Goal: Task Accomplishment & Management: Use online tool/utility

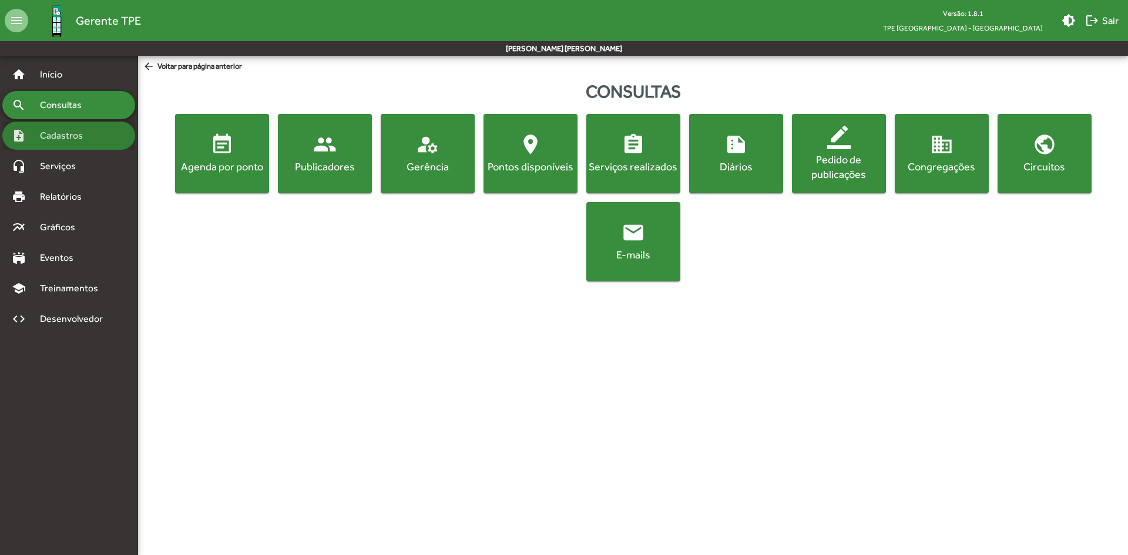
click at [76, 143] on div "note_add Cadastros" at bounding box center [68, 136] width 133 height 28
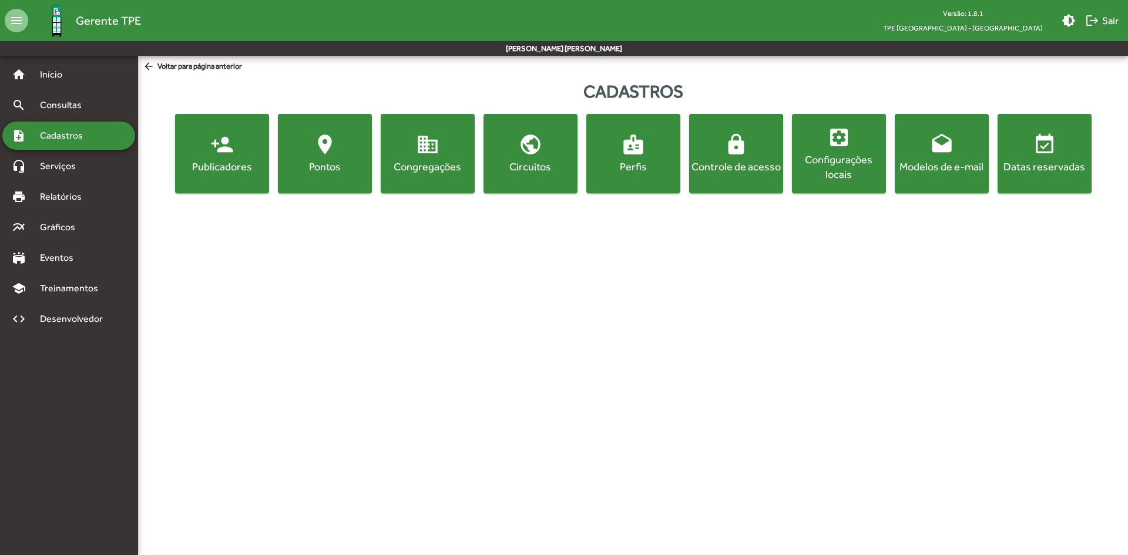
click at [243, 160] on div "Publicadores" at bounding box center [221, 166] width 89 height 15
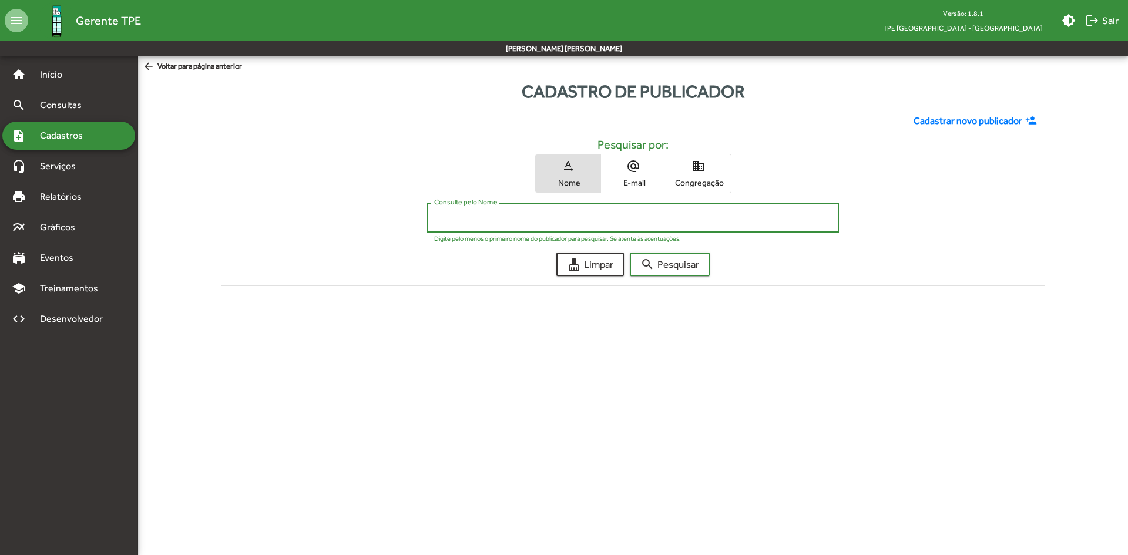
click at [484, 217] on input "Consulte pelo Nome" at bounding box center [632, 218] width 397 height 11
click at [630, 253] on button "search Pesquisar" at bounding box center [670, 264] width 80 height 23
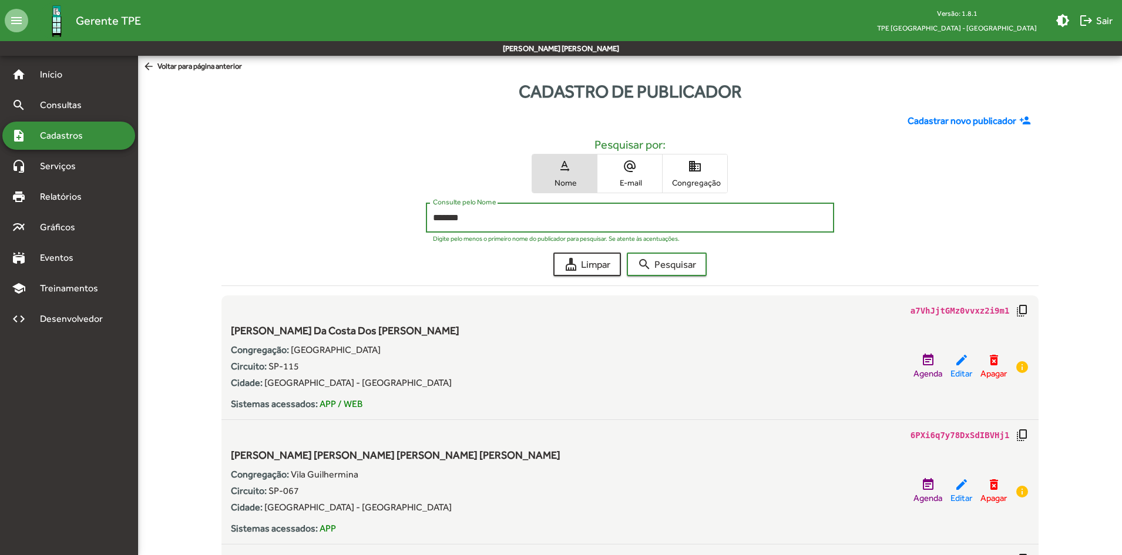
drag, startPoint x: 478, startPoint y: 216, endPoint x: 423, endPoint y: 227, distance: 56.5
click at [423, 227] on div "******* Consulte pelo Nome Digite pelo menos o primeiro nome do publicador para…" at bounding box center [630, 221] width 818 height 36
type input "*******"
click at [627, 253] on button "search Pesquisar" at bounding box center [667, 264] width 80 height 23
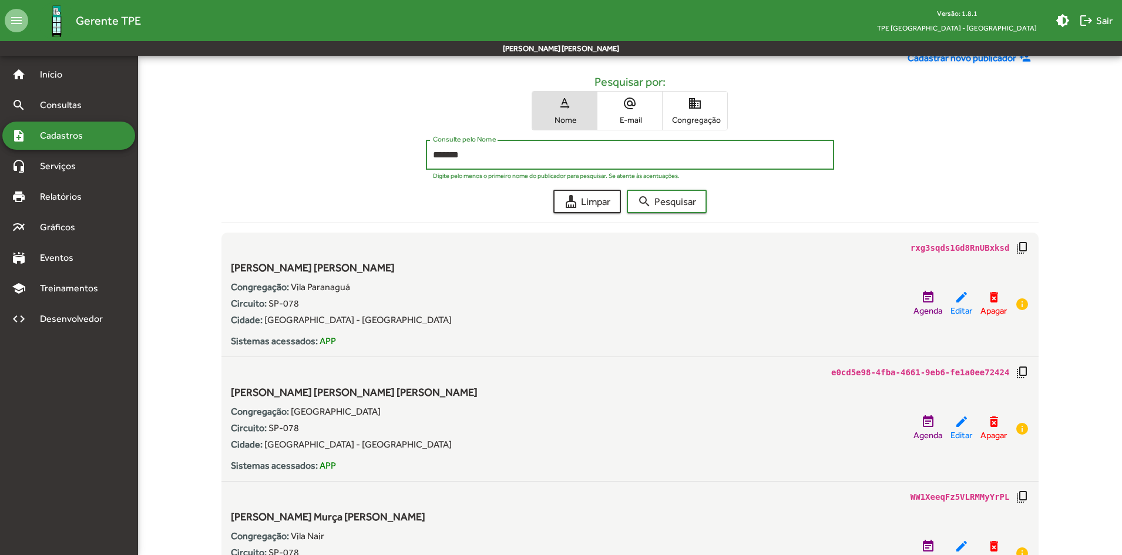
scroll to position [62, 0]
drag, startPoint x: 484, startPoint y: 157, endPoint x: 388, endPoint y: 162, distance: 95.3
click at [388, 161] on div "******* Consulte pelo Nome Digite pelo menos o primeiro nome do publicador para…" at bounding box center [630, 159] width 818 height 36
click at [697, 115] on span "domain Congregação" at bounding box center [695, 112] width 65 height 38
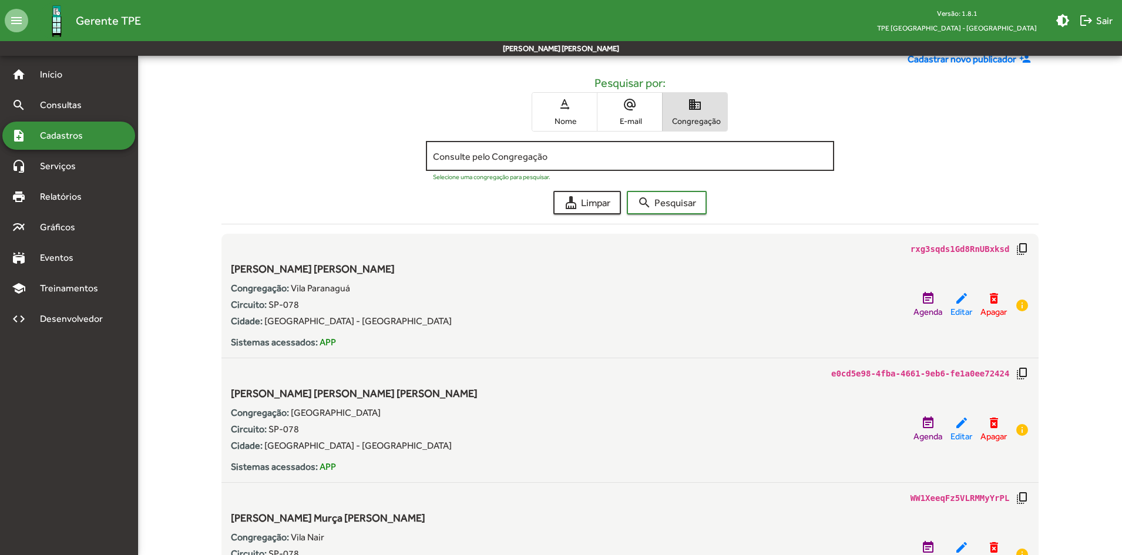
click at [547, 157] on input "Consulte pelo Congregação" at bounding box center [630, 156] width 395 height 11
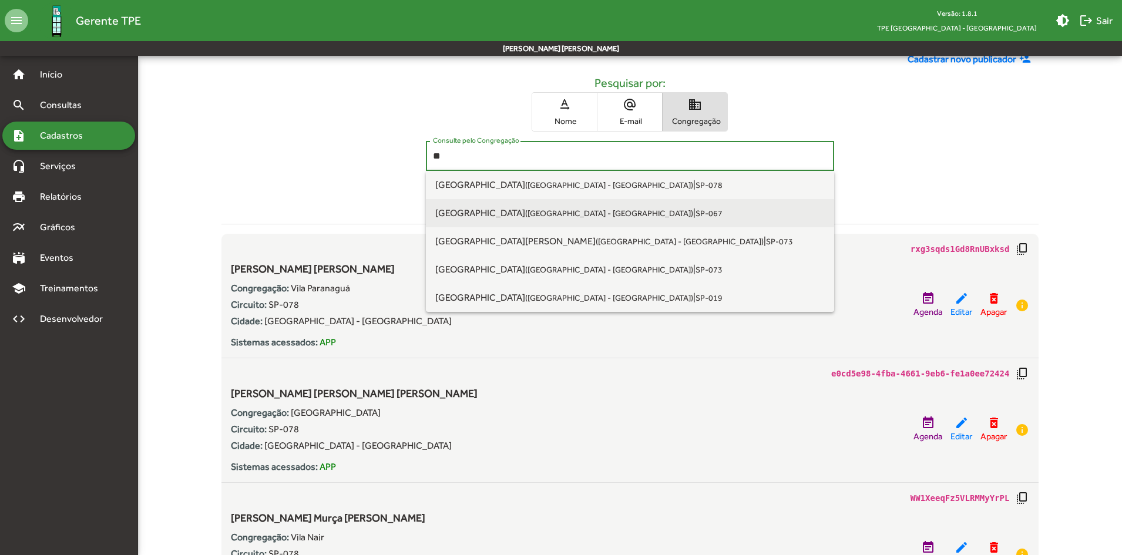
type input "*"
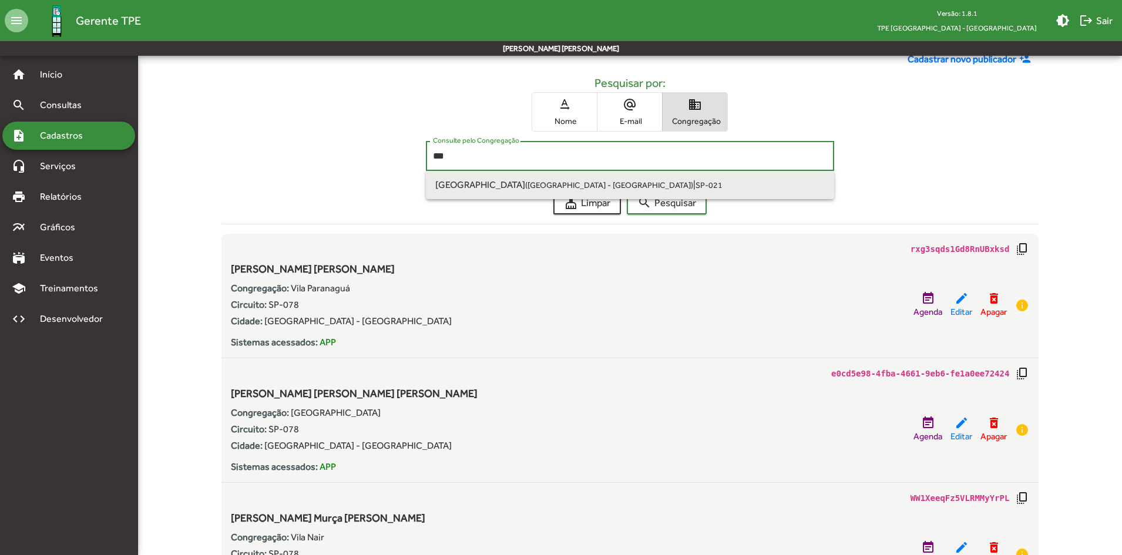
click at [525, 187] on small "([GEOGRAPHIC_DATA] - [GEOGRAPHIC_DATA])" at bounding box center [609, 184] width 168 height 9
type input "**********"
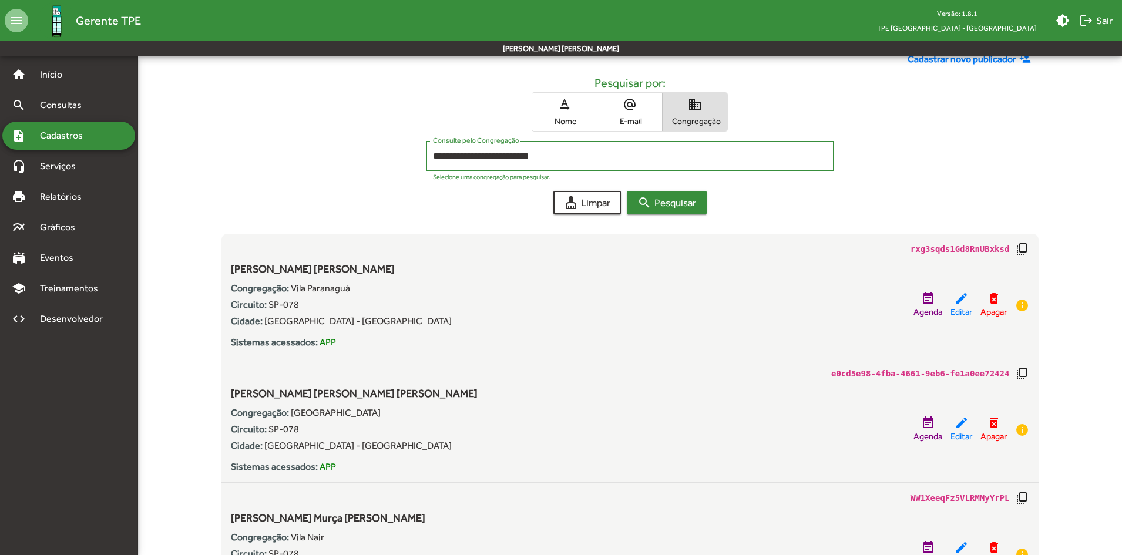
click at [647, 206] on mat-icon "search" at bounding box center [644, 203] width 14 height 14
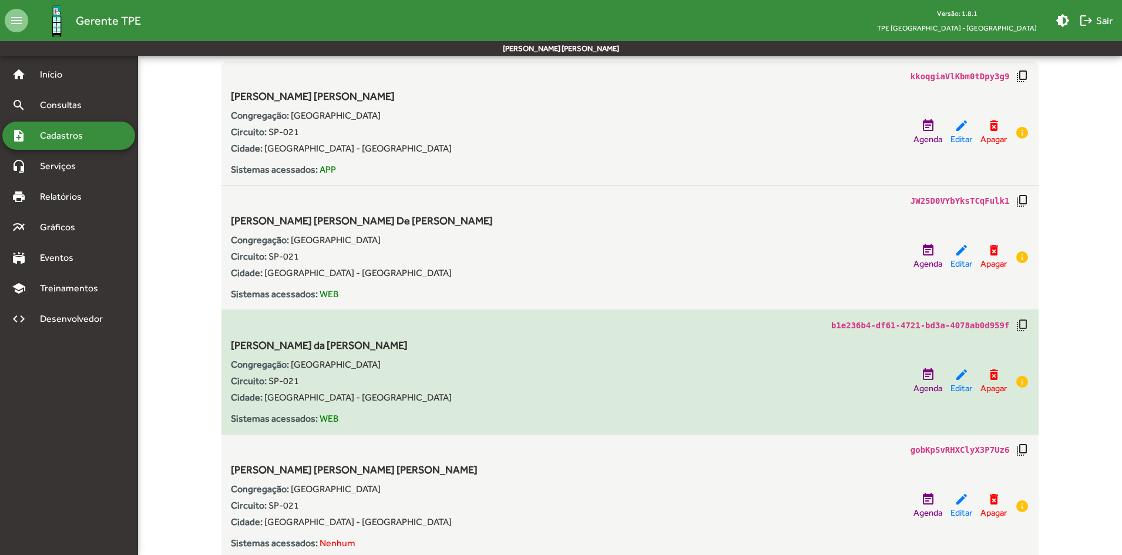
scroll to position [235, 0]
click at [991, 377] on mat-icon "delete_forever" at bounding box center [994, 374] width 14 height 14
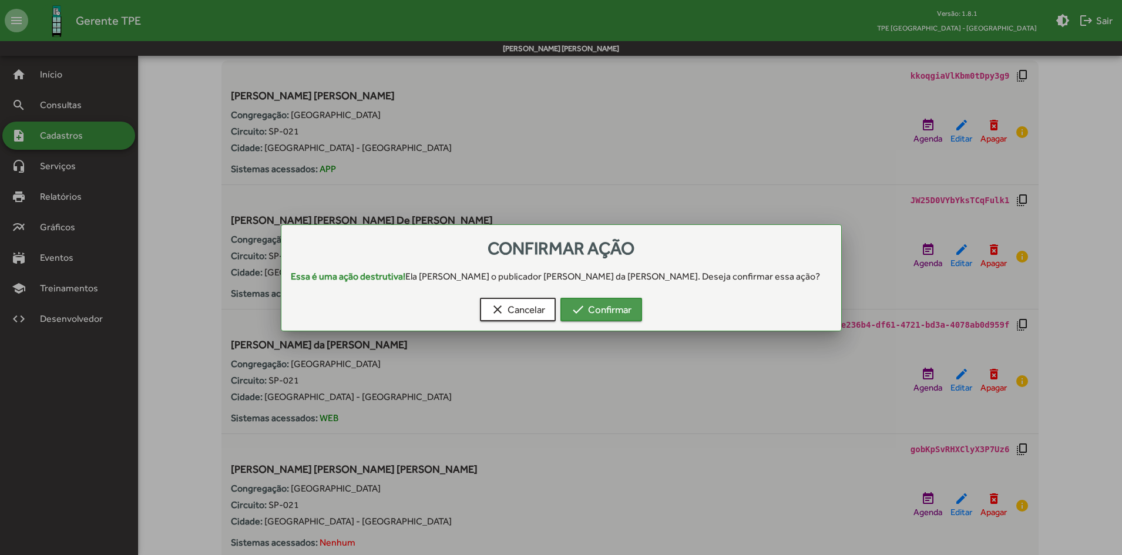
click at [606, 314] on span "check Confirmar" at bounding box center [601, 309] width 61 height 21
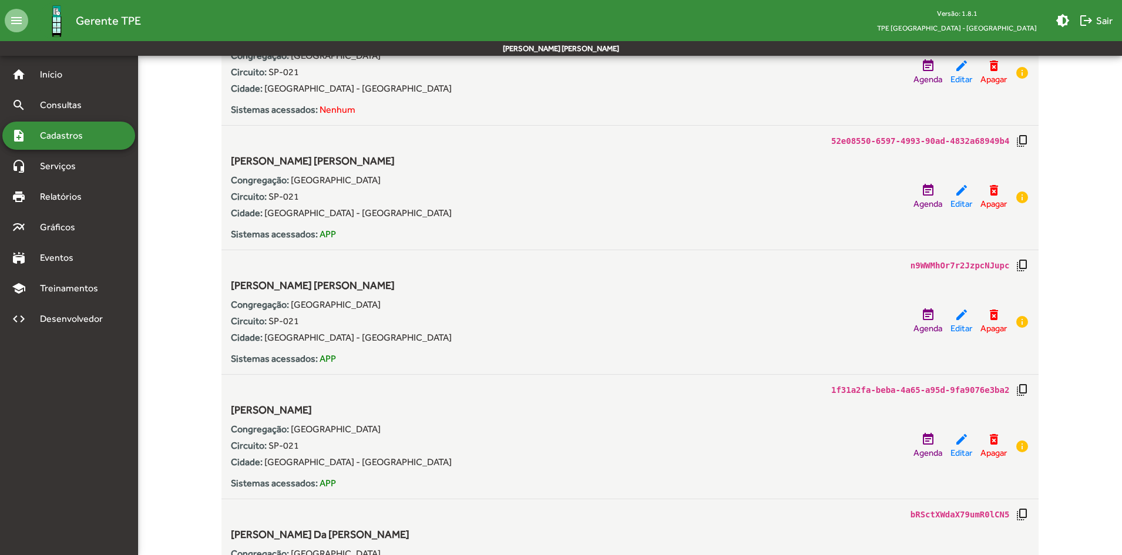
scroll to position [2056, 0]
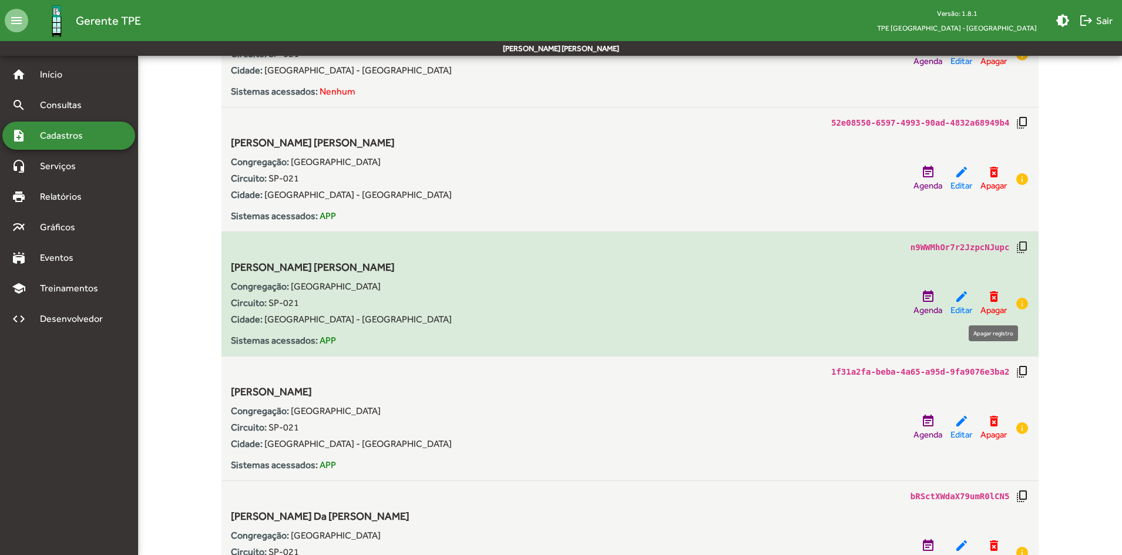
click at [992, 296] on mat-icon "delete_forever" at bounding box center [994, 297] width 14 height 14
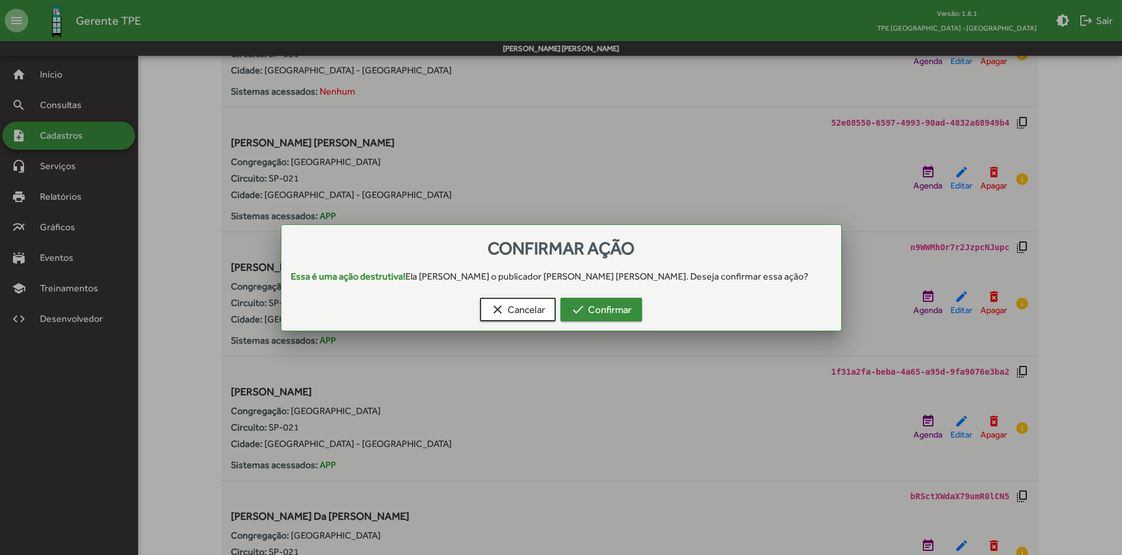
click at [616, 310] on span "check Confirmar" at bounding box center [601, 309] width 61 height 21
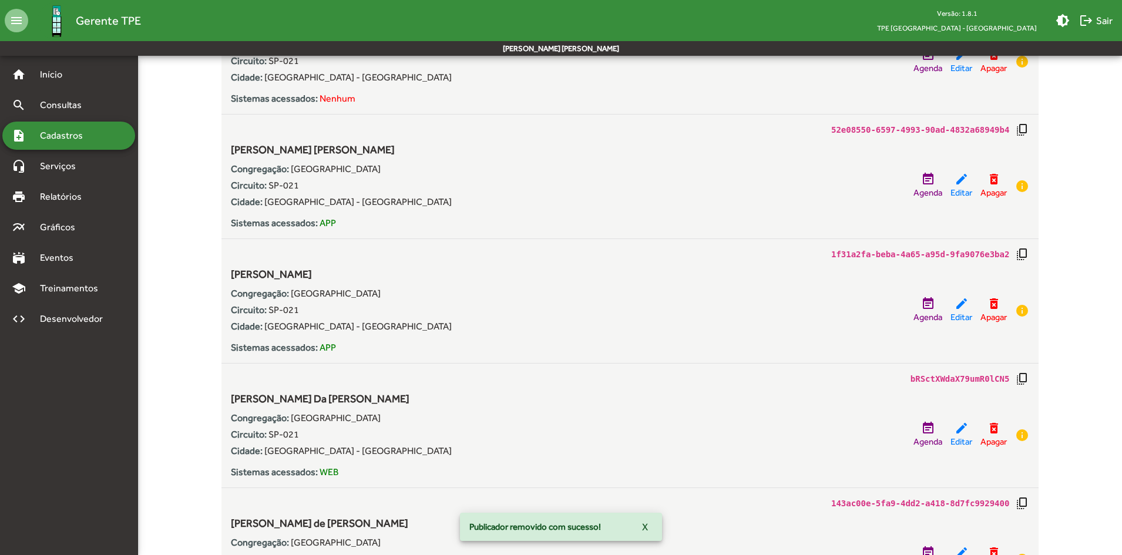
scroll to position [2056, 0]
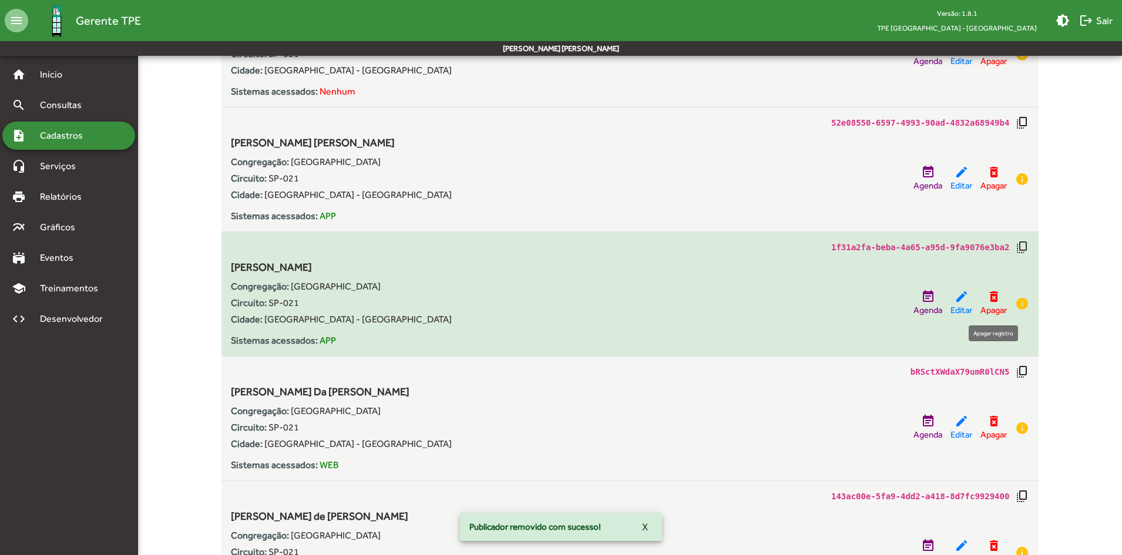
click at [992, 305] on span "Apagar" at bounding box center [994, 311] width 26 height 14
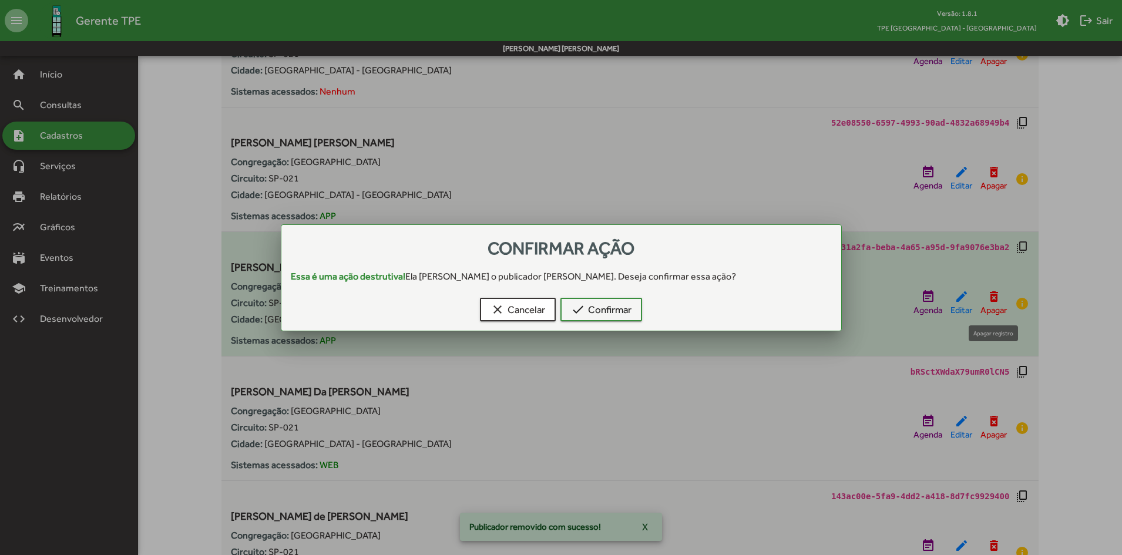
scroll to position [0, 0]
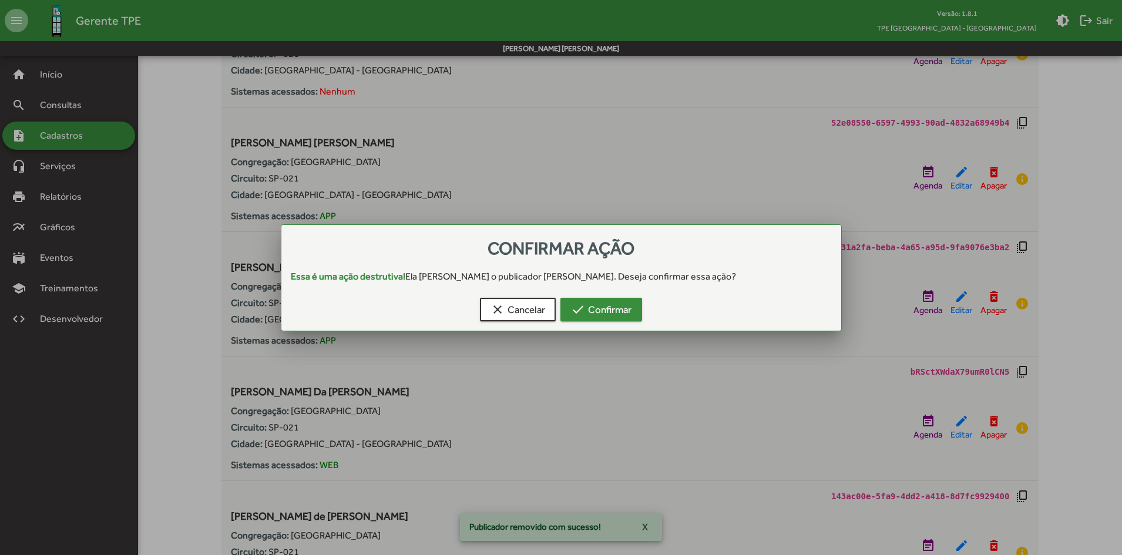
click at [612, 314] on span "check Confirmar" at bounding box center [601, 309] width 61 height 21
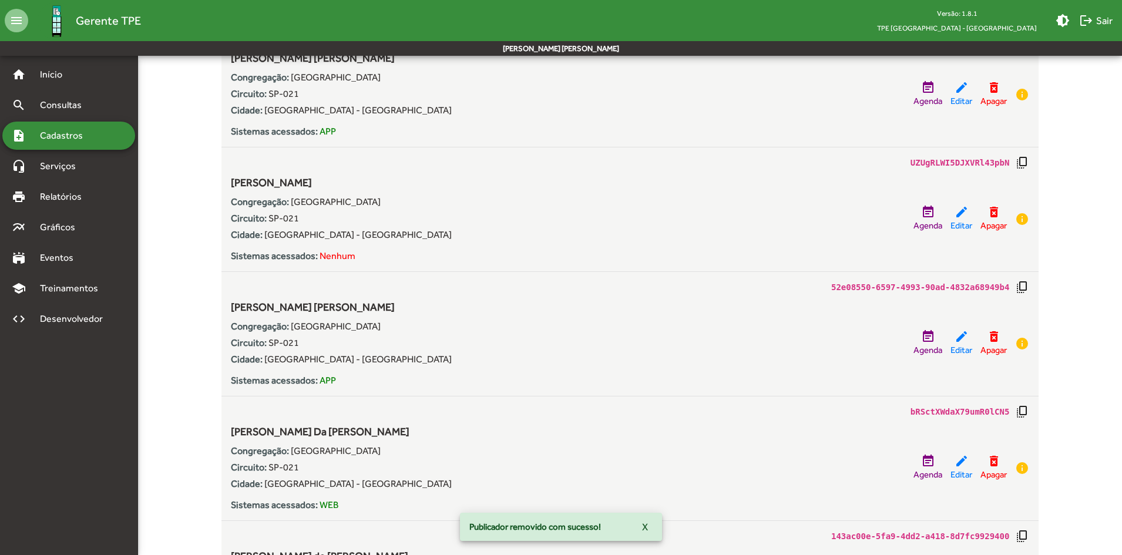
scroll to position [2019, 0]
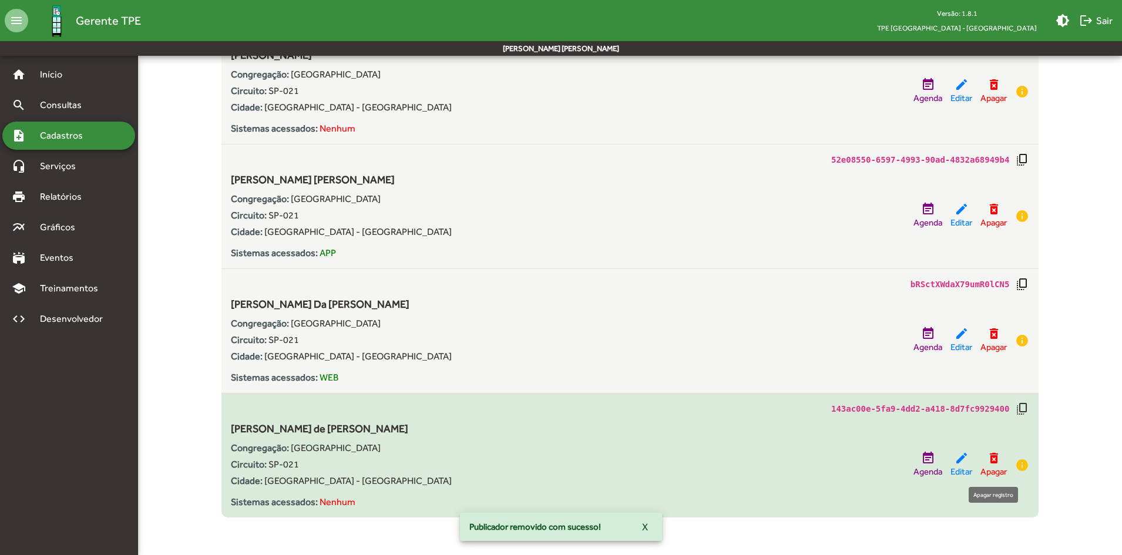
click at [989, 464] on mat-icon "delete_forever" at bounding box center [994, 458] width 14 height 14
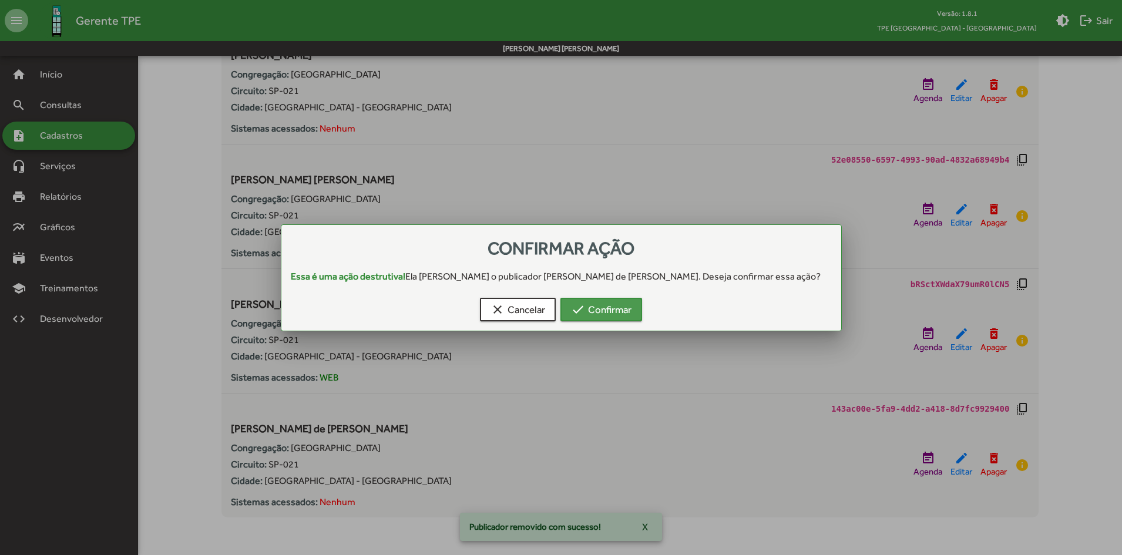
click at [603, 307] on span "check Confirmar" at bounding box center [601, 309] width 61 height 21
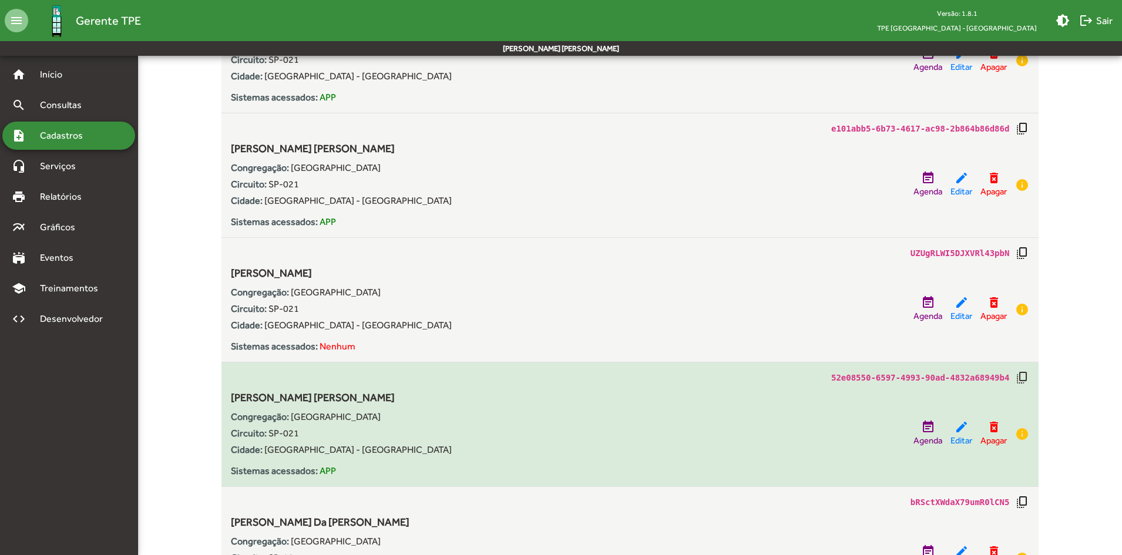
scroll to position [1718, 0]
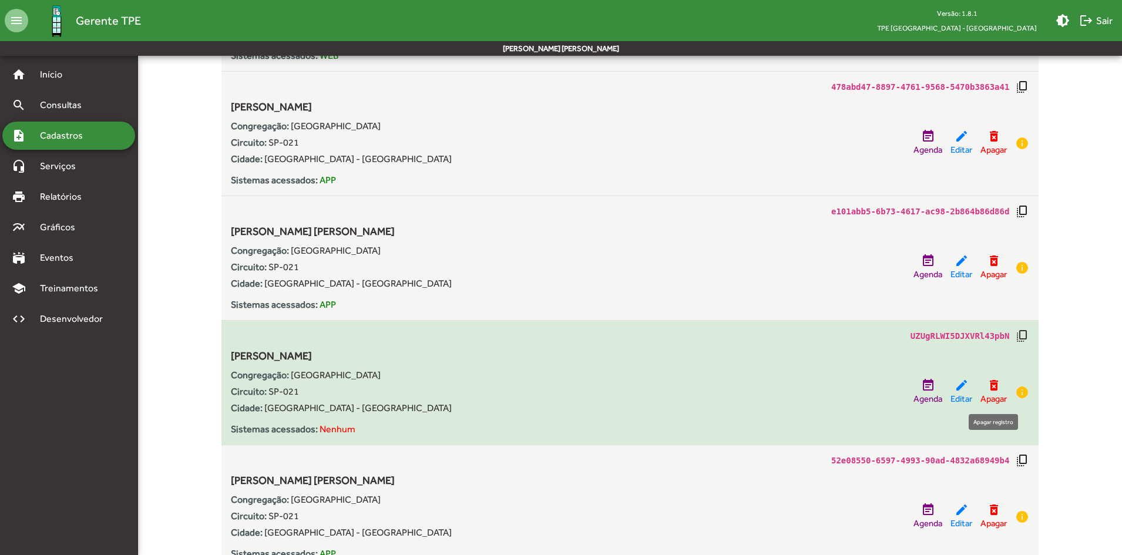
click at [988, 393] on span "Apagar" at bounding box center [994, 399] width 26 height 14
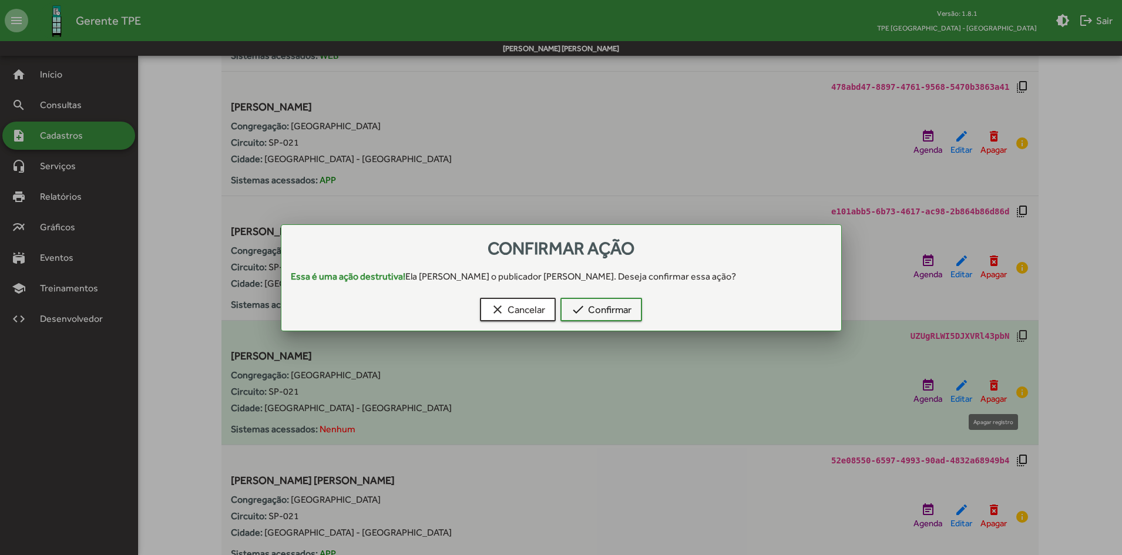
scroll to position [0, 0]
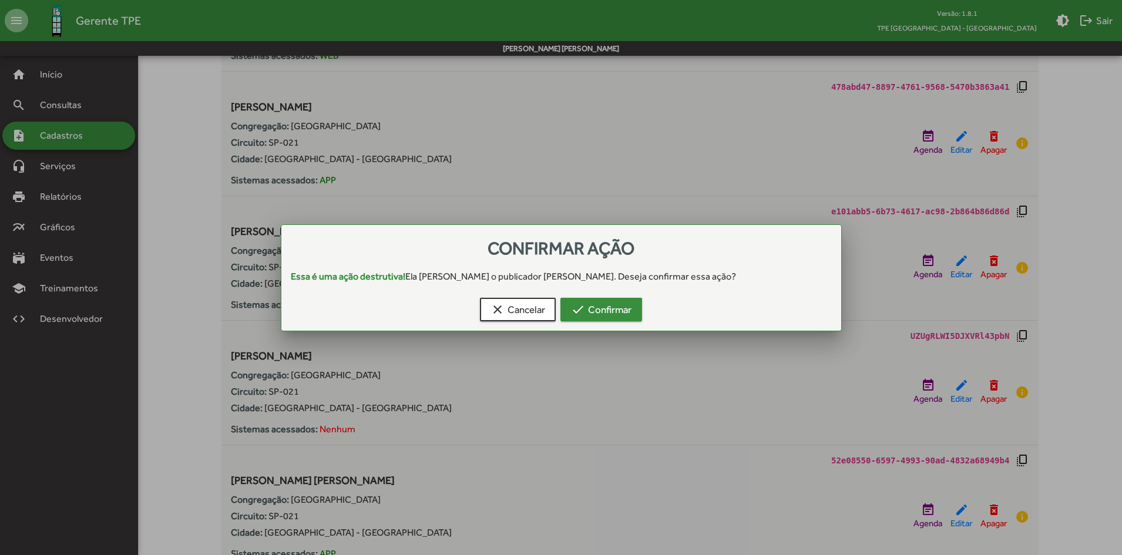
click at [605, 309] on span "check Confirmar" at bounding box center [601, 309] width 61 height 21
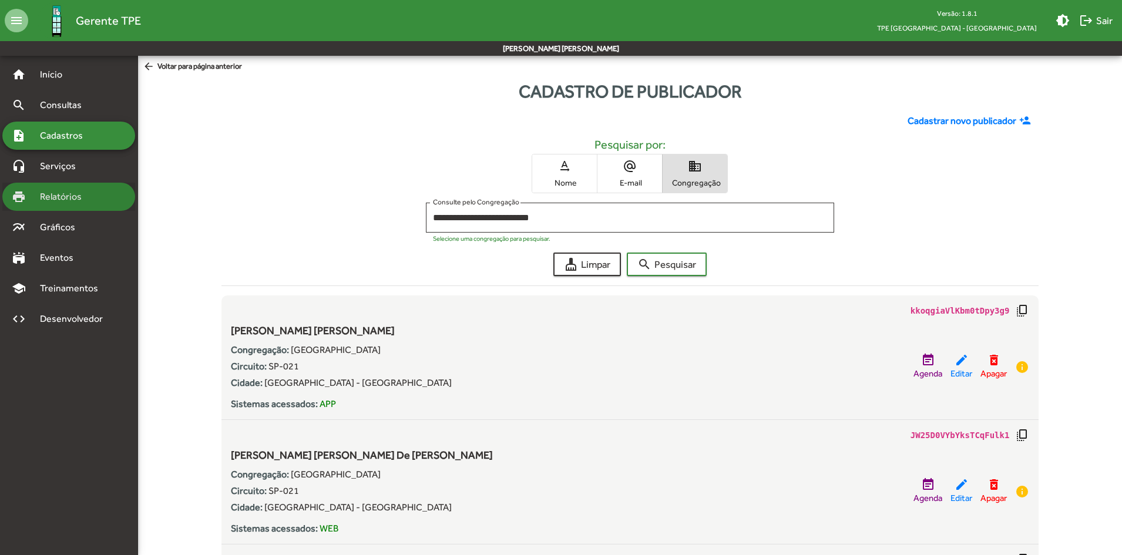
click at [62, 199] on span "Relatórios" at bounding box center [65, 197] width 64 height 14
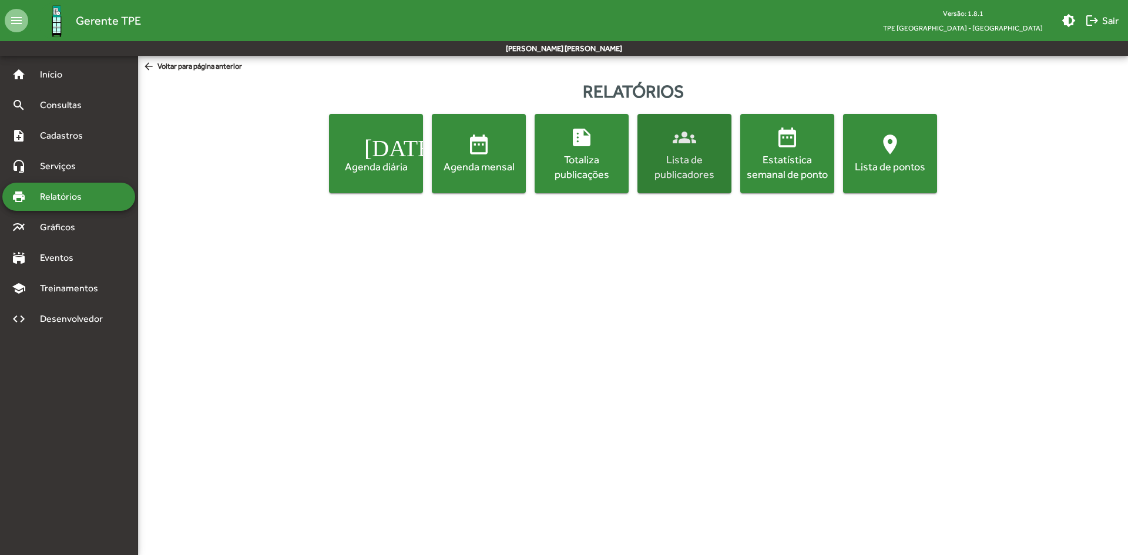
click at [696, 164] on div "Lista de publicadores" at bounding box center [684, 166] width 89 height 29
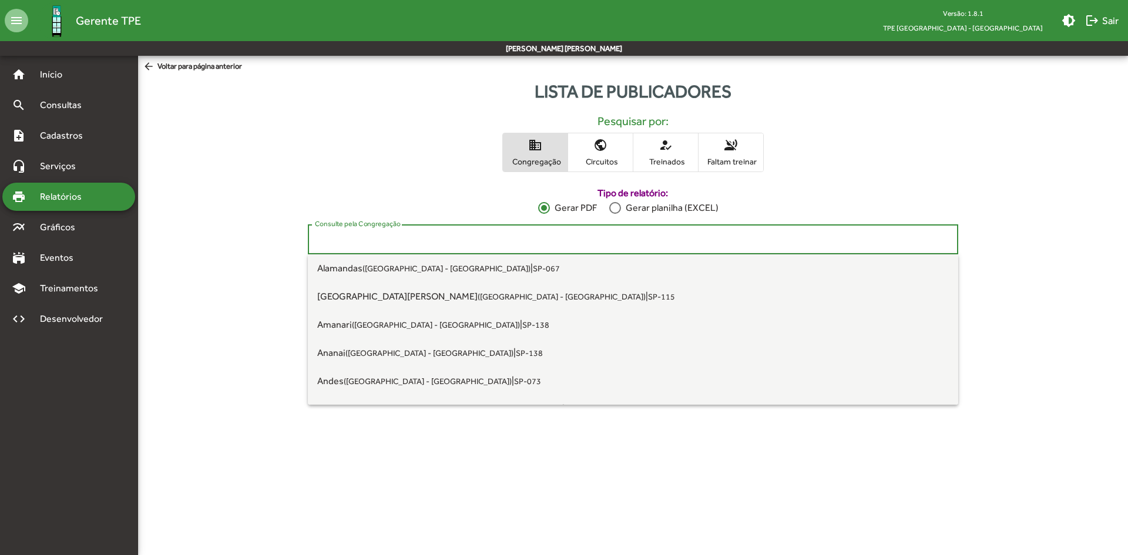
click at [454, 243] on input "Consulte pela Congregação" at bounding box center [633, 239] width 636 height 11
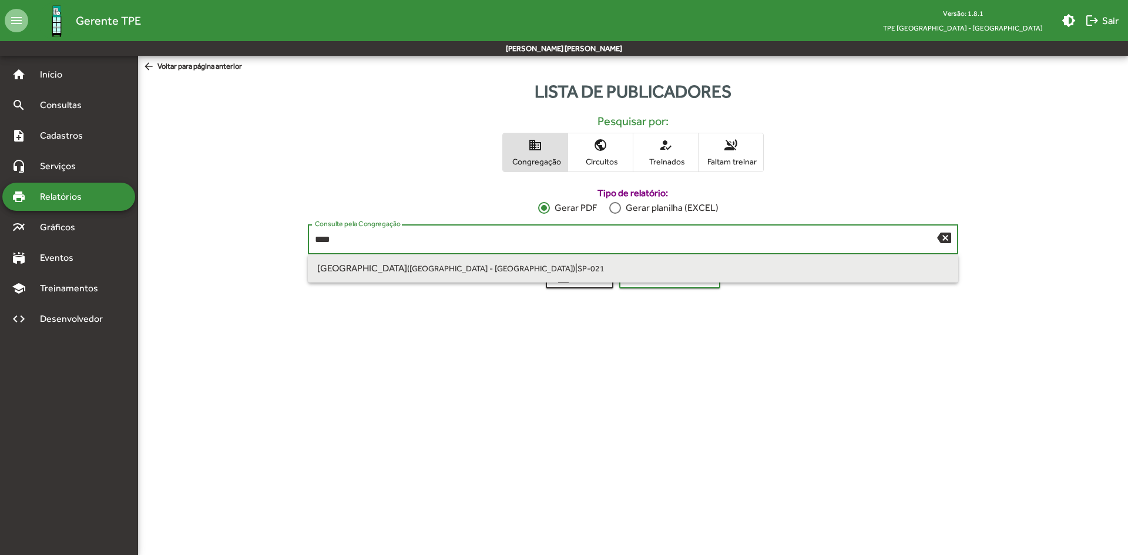
click at [462, 263] on span "[GEOGRAPHIC_DATA] ([GEOGRAPHIC_DATA] - [GEOGRAPHIC_DATA]) | SP-021" at bounding box center [633, 268] width 632 height 28
type input "**********"
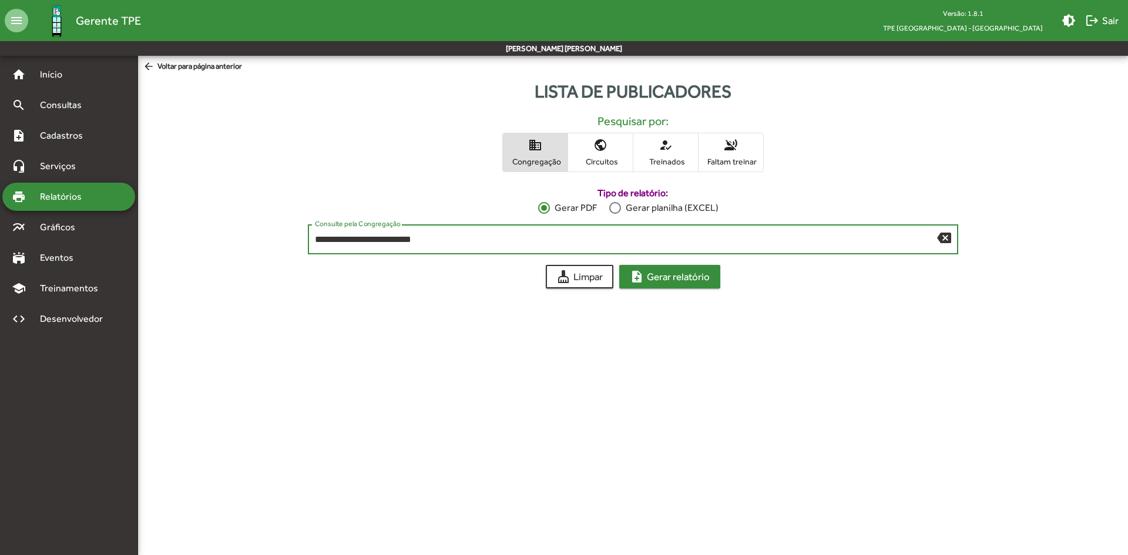
click at [666, 273] on span "note_add Gerar relatório" at bounding box center [670, 276] width 80 height 21
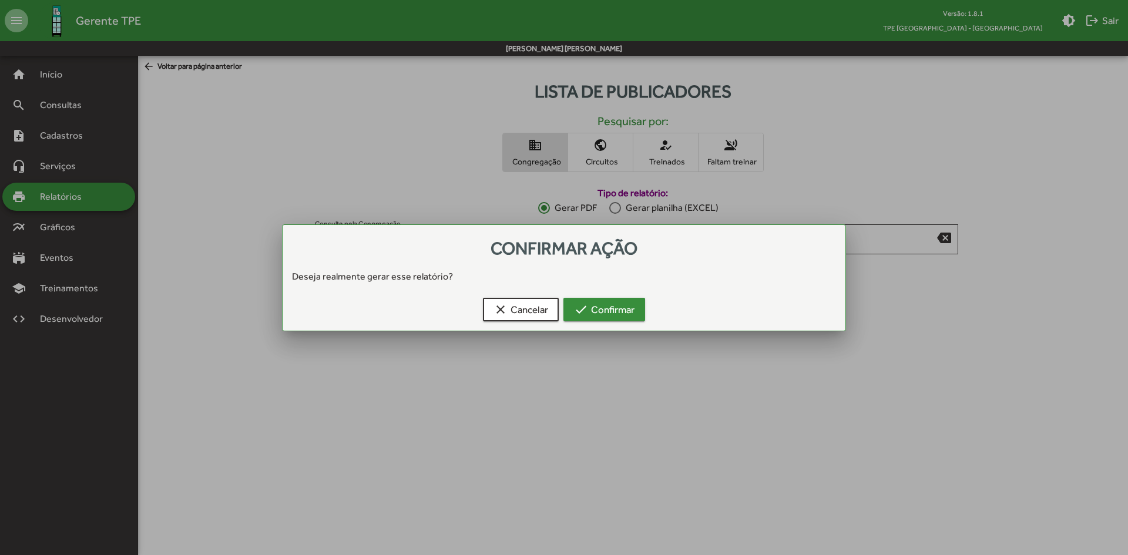
click at [615, 308] on span "check Confirmar" at bounding box center [604, 309] width 61 height 21
